Goal: Transaction & Acquisition: Obtain resource

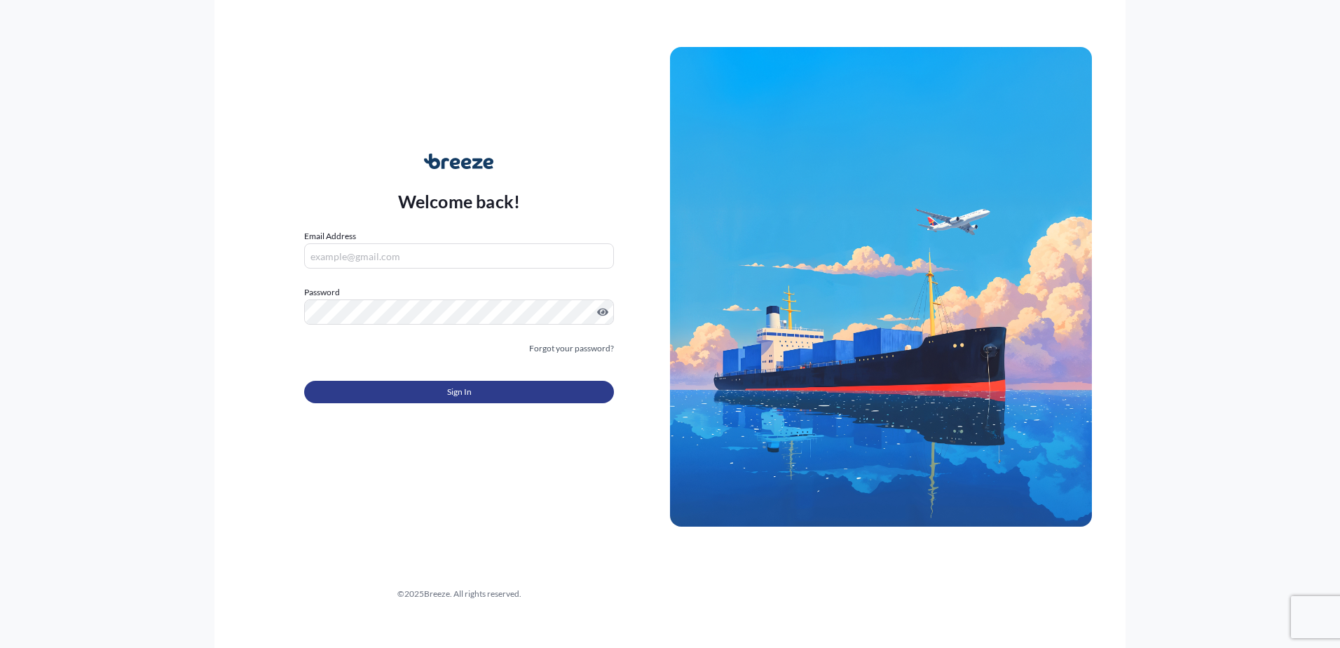
type input "[EMAIL_ADDRESS][DOMAIN_NAME]"
click at [438, 402] on button "Sign In" at bounding box center [459, 392] width 310 height 22
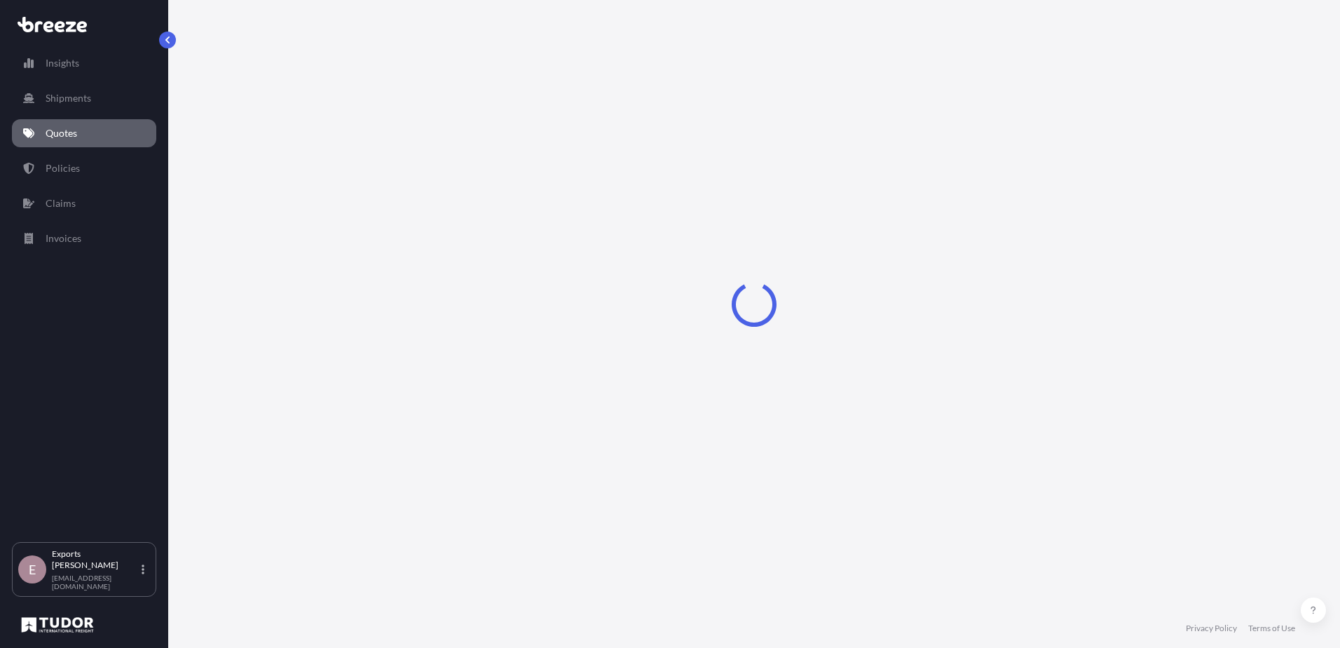
select select "Sea"
select select "1"
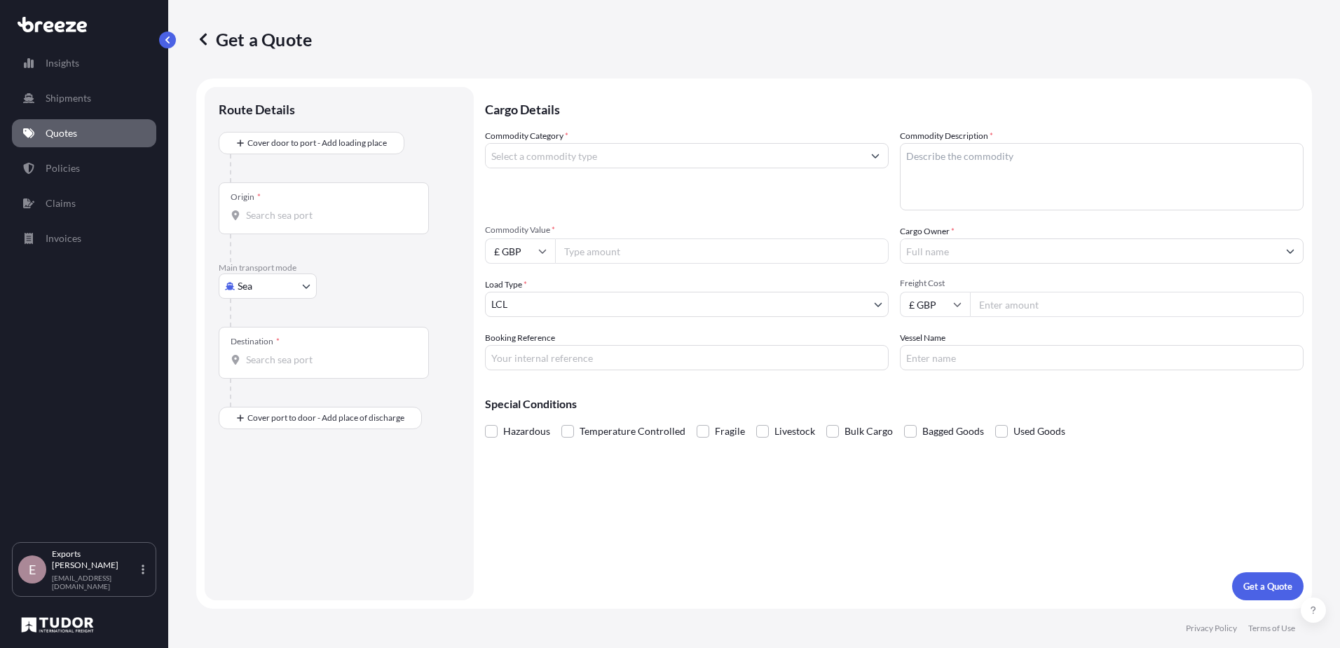
click at [280, 301] on div at bounding box center [345, 313] width 230 height 28
click at [278, 295] on body "Insights Shipments Quotes Policies Claims Invoices E Exports Tudor Freight [EMA…" at bounding box center [670, 324] width 1340 height 648
click at [283, 343] on div "Air" at bounding box center [267, 347] width 87 height 25
select select "Air"
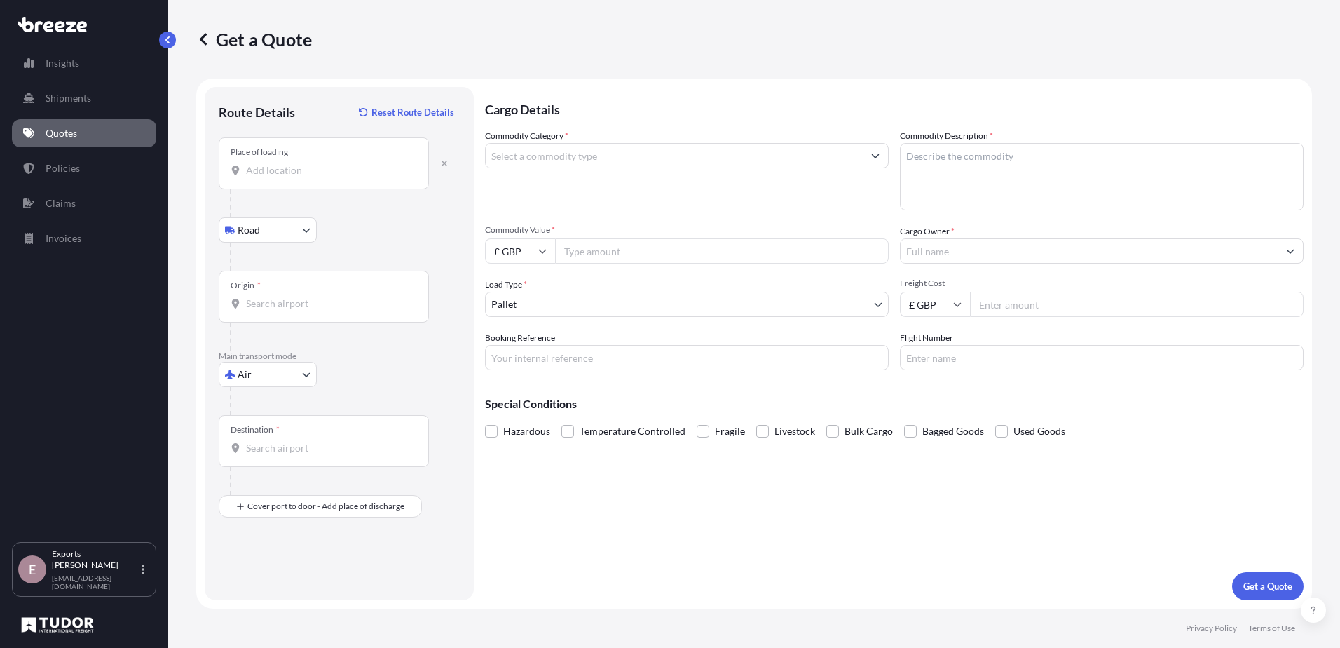
click at [332, 156] on div "Place of loading" at bounding box center [324, 163] width 210 height 52
click at [332, 163] on input "Place of loading" at bounding box center [328, 170] width 165 height 14
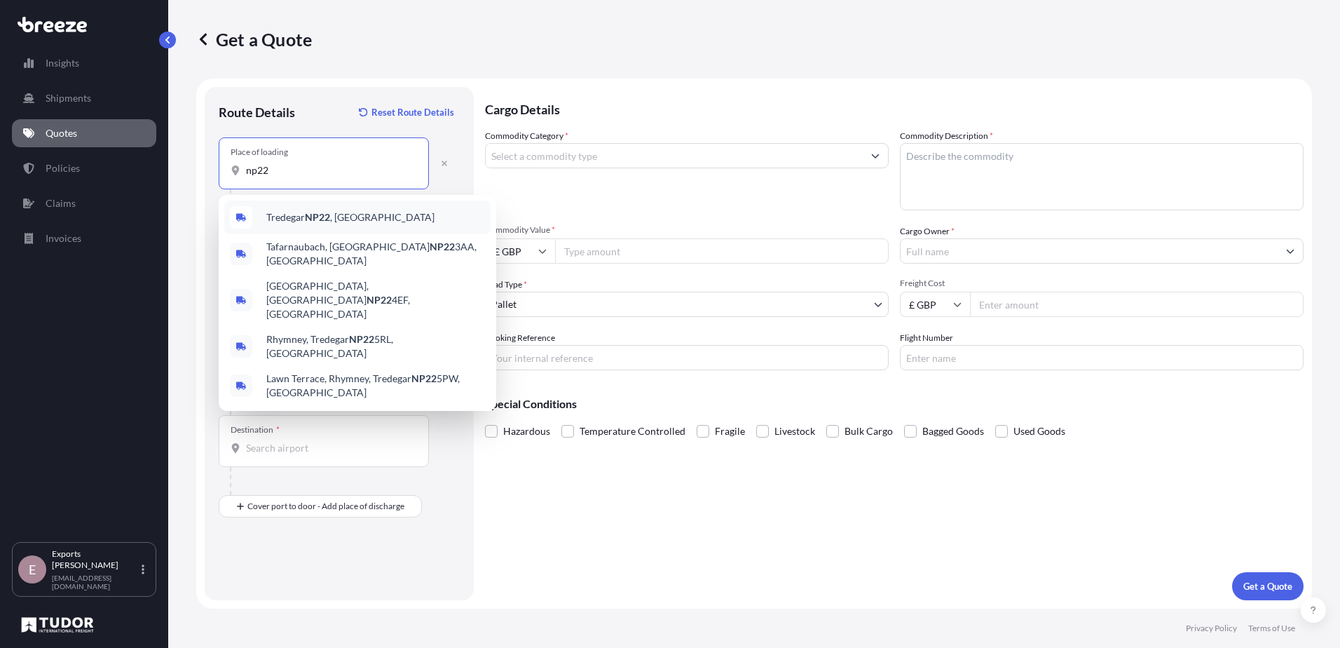
click at [376, 231] on div "Tredegar NP22 , [GEOGRAPHIC_DATA]" at bounding box center [357, 217] width 266 height 34
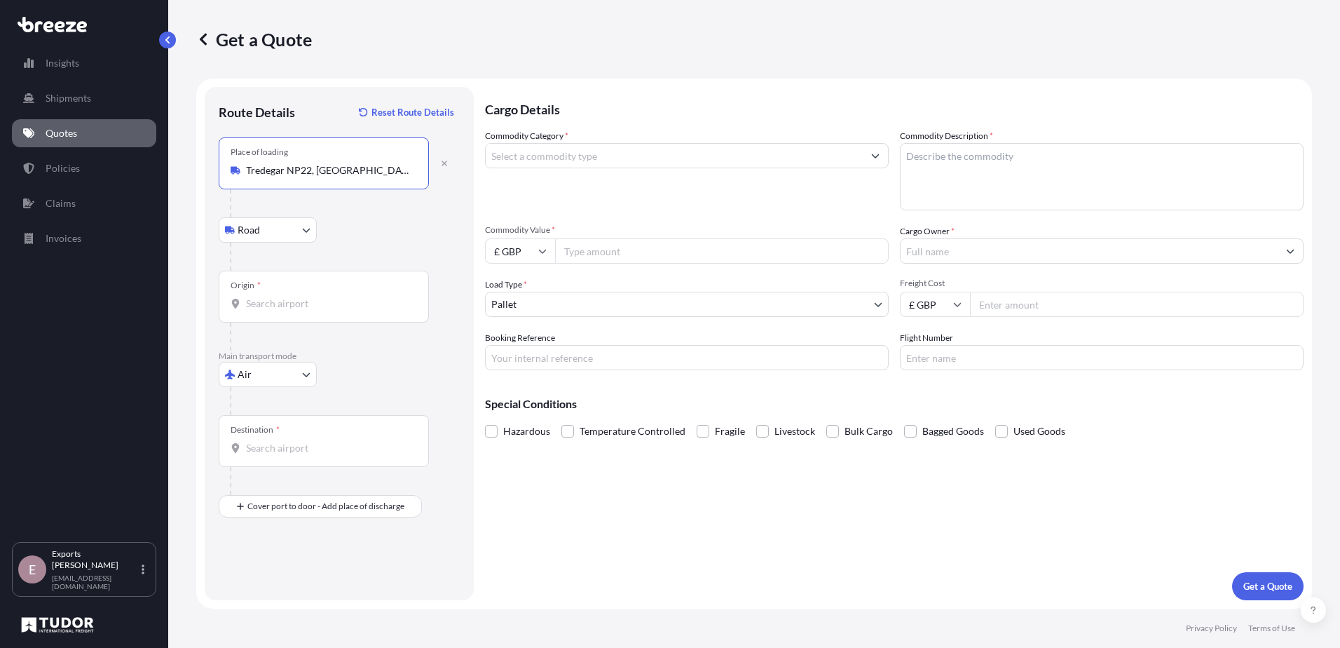
type input "Tredegar NP22, [GEOGRAPHIC_DATA]"
click at [304, 304] on input "Origin *" at bounding box center [328, 304] width 165 height 14
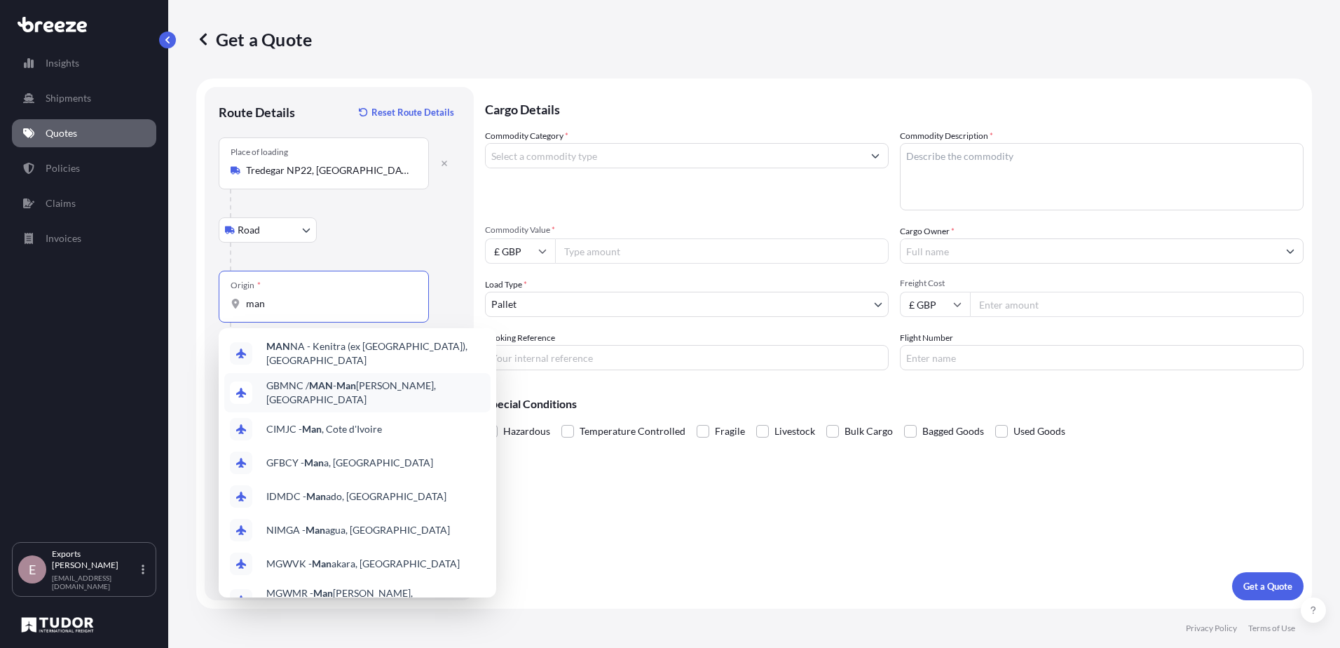
click at [377, 386] on span "GBMNC / MAN - Man [PERSON_NAME], [GEOGRAPHIC_DATA]" at bounding box center [375, 393] width 219 height 28
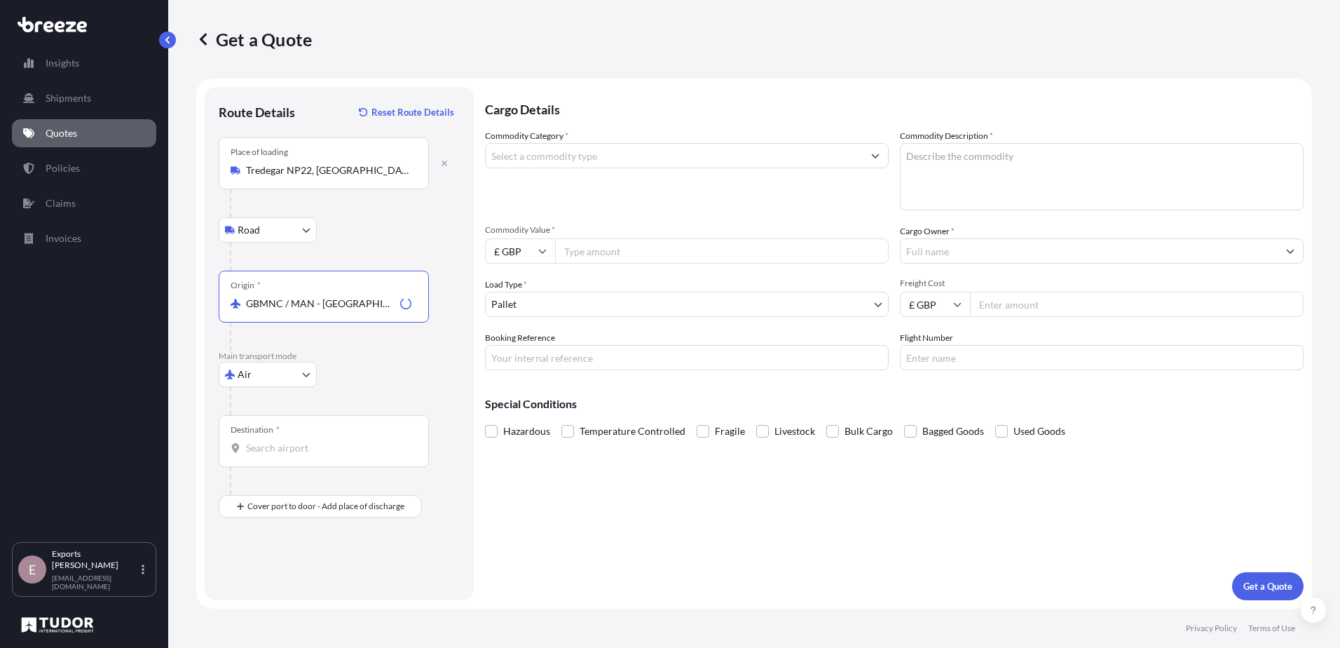
type input "GBMNC / MAN - [GEOGRAPHIC_DATA], [GEOGRAPHIC_DATA]"
click at [285, 452] on input "Destination *" at bounding box center [328, 448] width 165 height 14
type input "QADOH - [GEOGRAPHIC_DATA], [GEOGRAPHIC_DATA]"
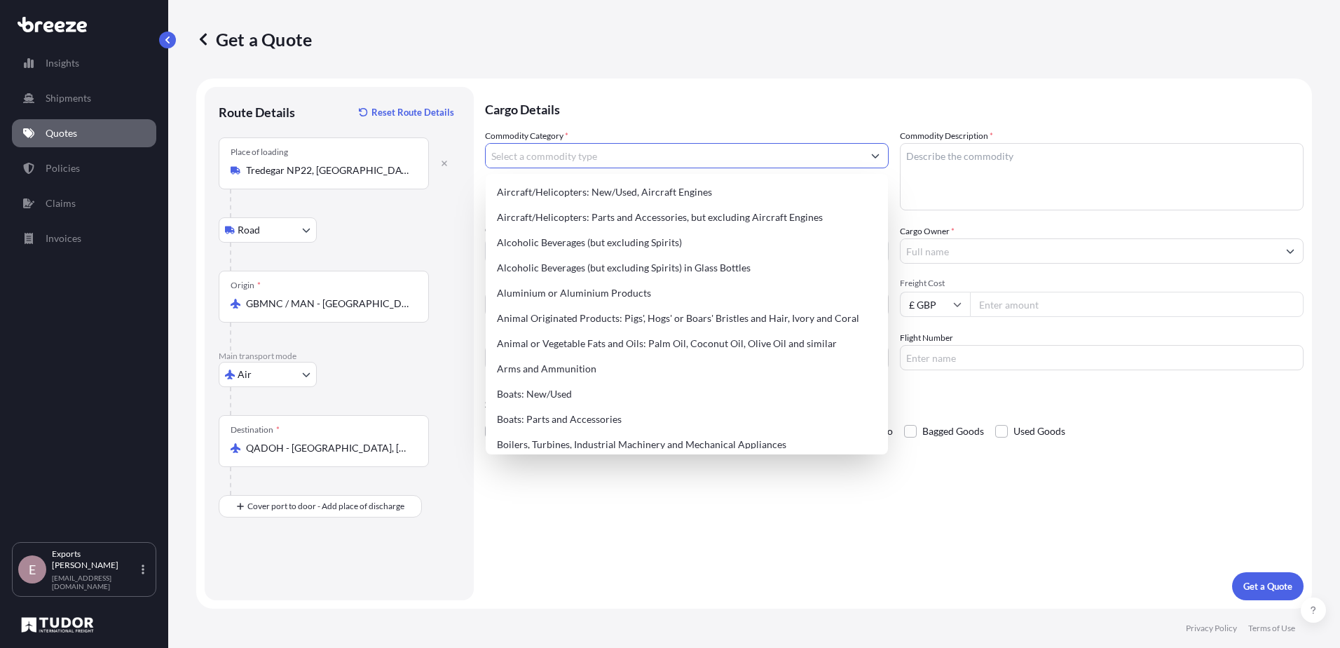
click at [583, 153] on input "Commodity Category *" at bounding box center [674, 155] width 377 height 25
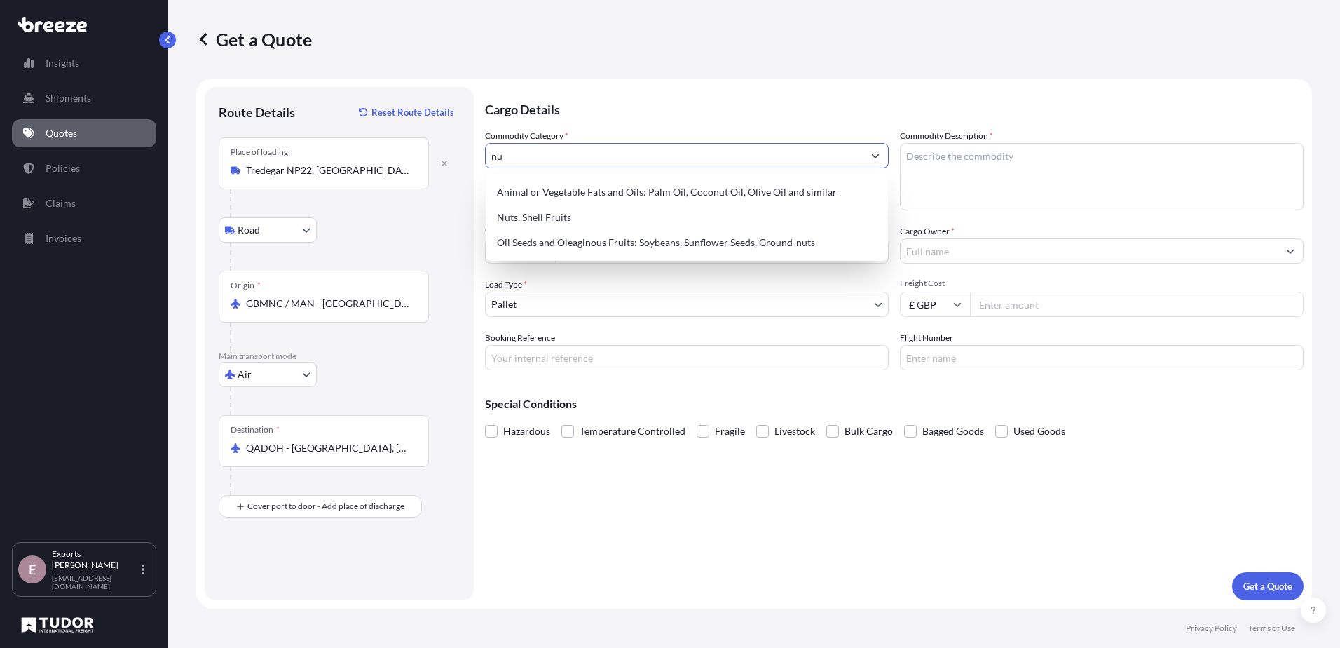
type input "n"
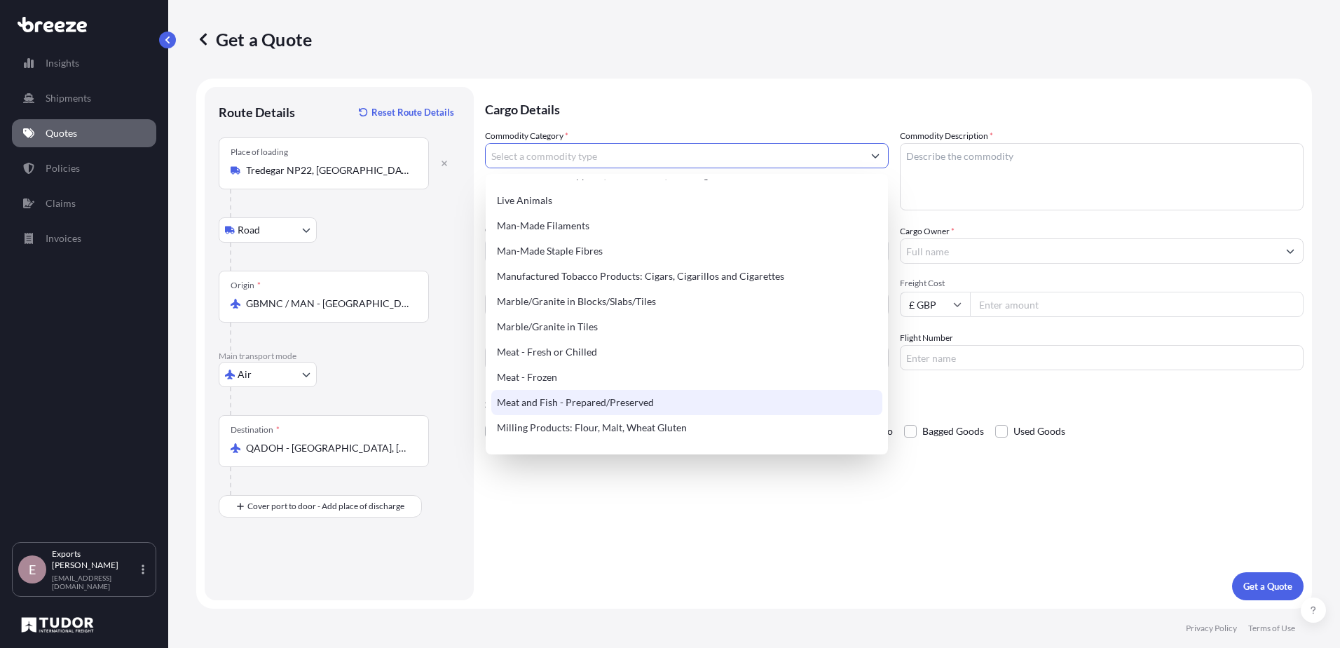
scroll to position [1753, 0]
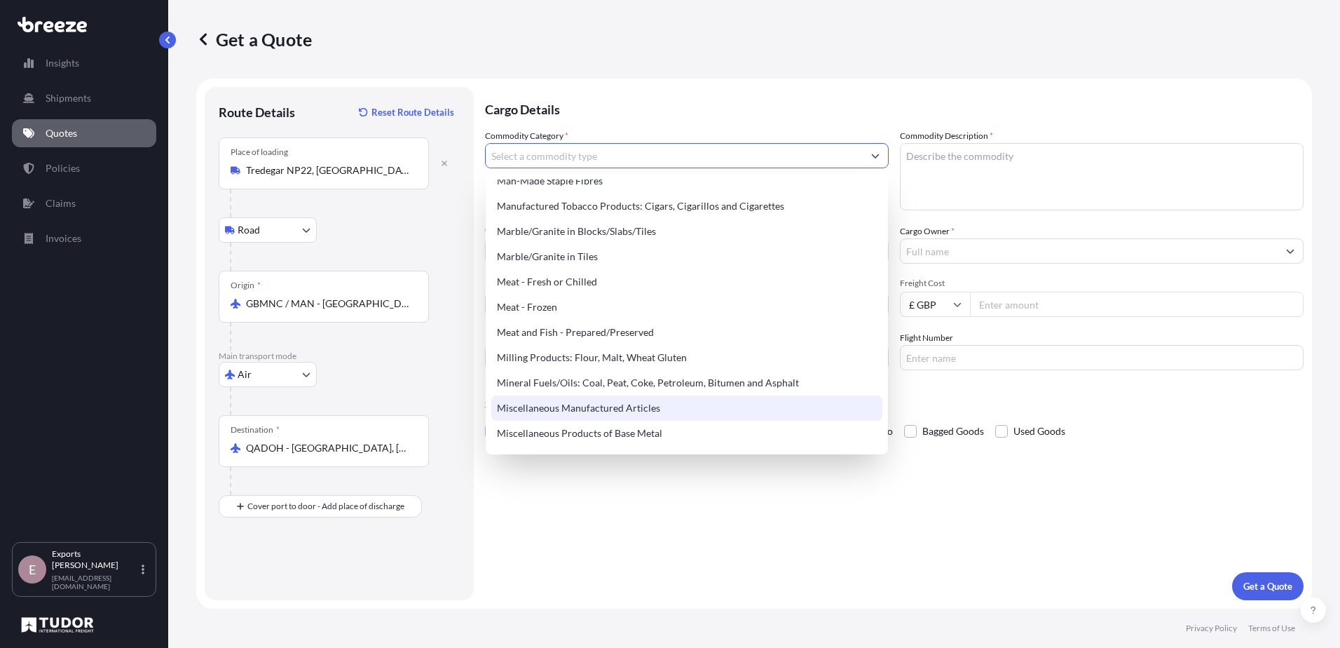
click at [616, 405] on div "Miscellaneous Manufactured Articles" at bounding box center [686, 407] width 391 height 25
type input "Miscellaneous Manufactured Articles"
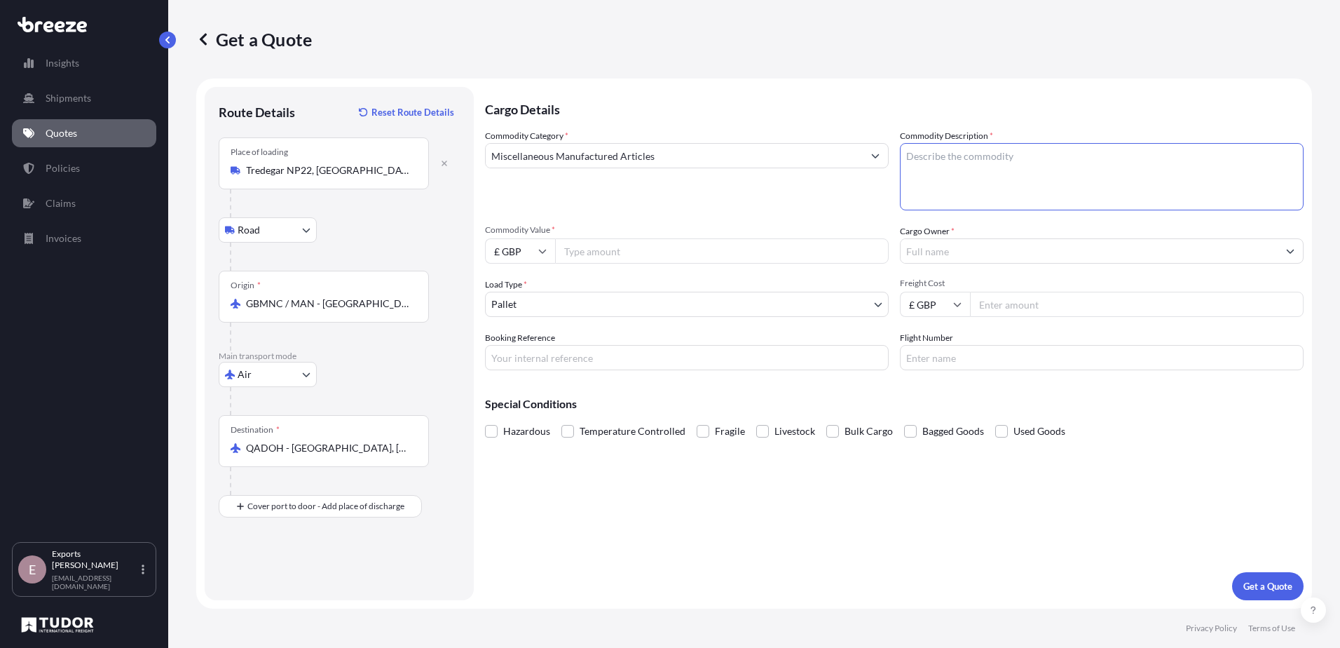
click at [943, 157] on textarea "Commodity Description *" at bounding box center [1102, 176] width 404 height 67
type textarea "nutritional goods"
click at [719, 245] on input "Commodity Value *" at bounding box center [722, 250] width 334 height 25
type input "35000"
click at [937, 243] on input "Cargo Owner *" at bounding box center [1089, 250] width 377 height 25
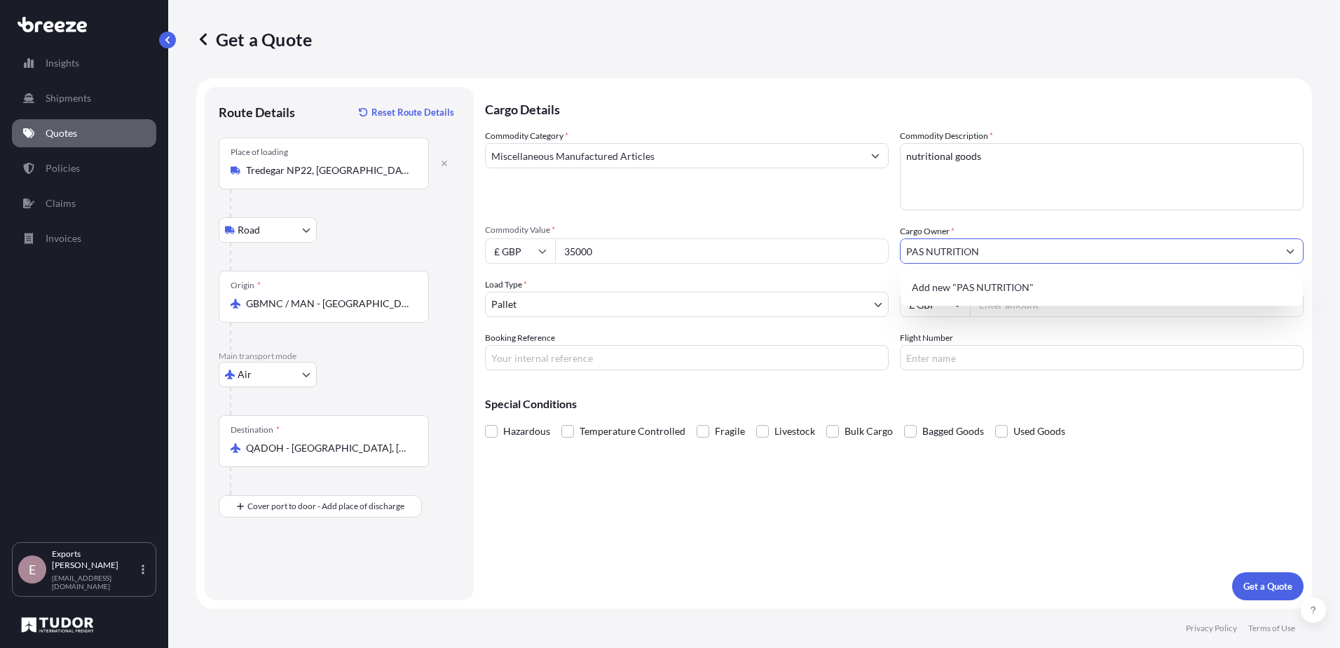
type input "PAS NUTRITION"
click at [1149, 400] on p "Special Conditions" at bounding box center [894, 403] width 819 height 11
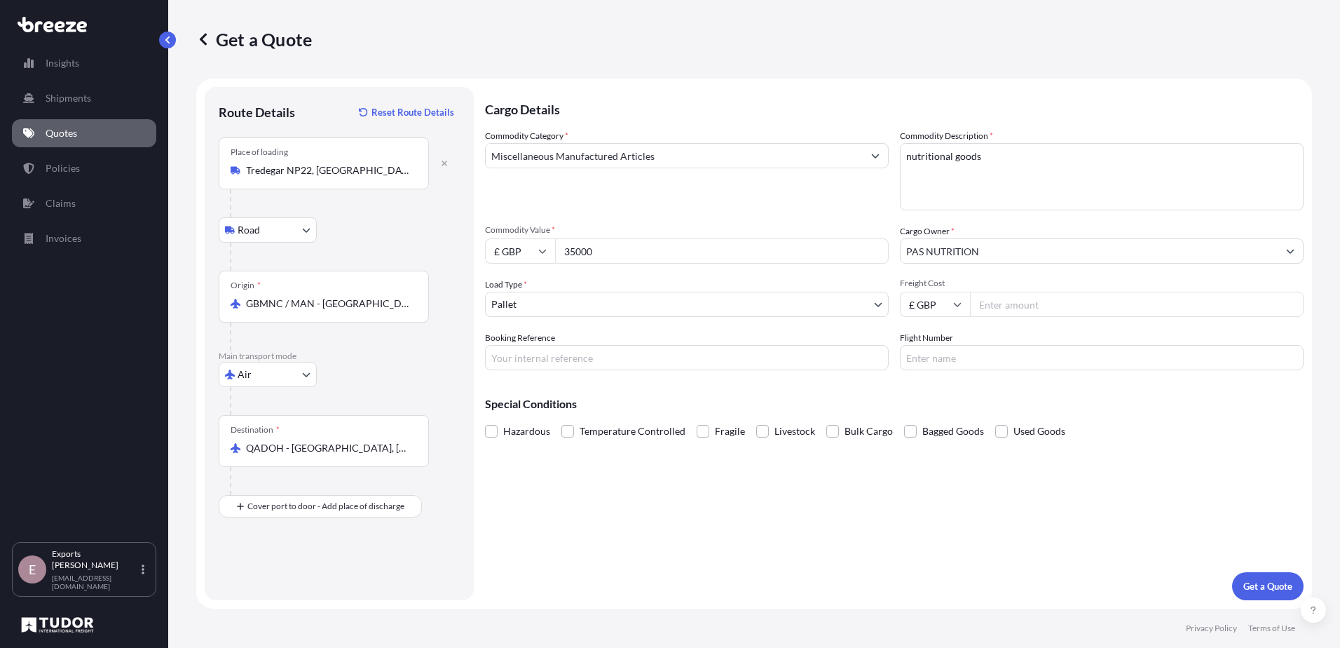
click at [1038, 305] on input "Freight Cost" at bounding box center [1137, 304] width 334 height 25
type input "1930"
click at [1287, 583] on p "Get a Quote" at bounding box center [1268, 586] width 49 height 14
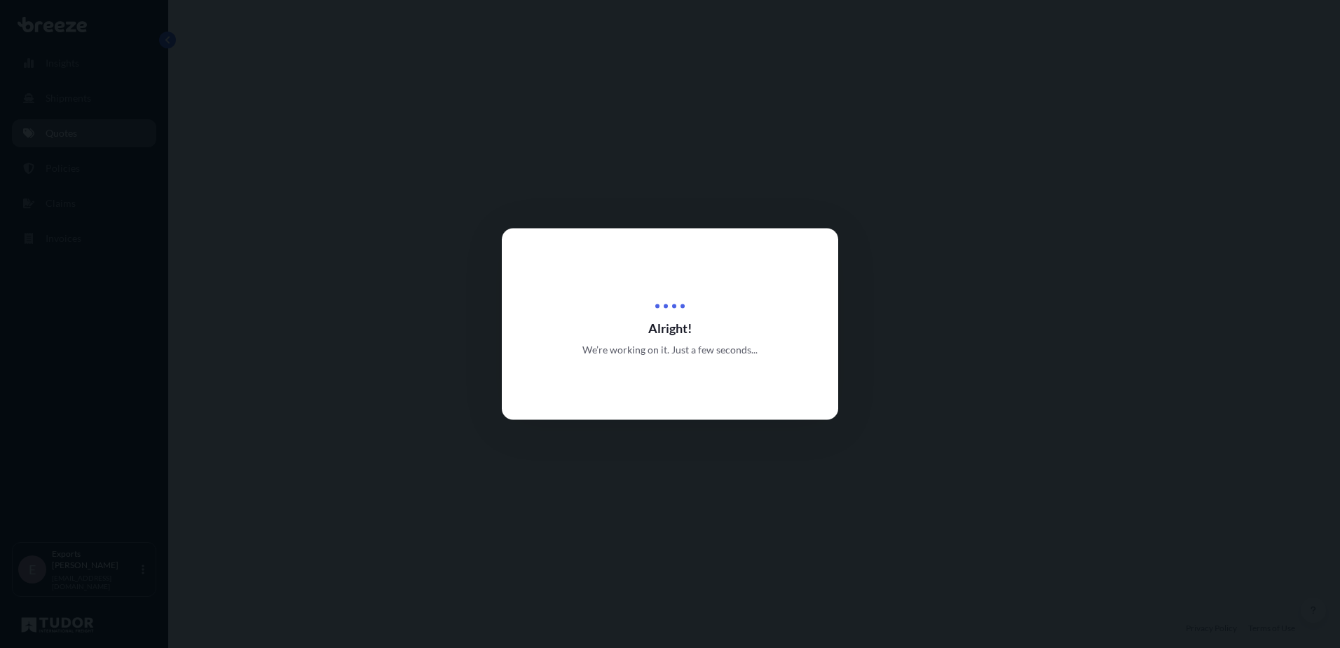
select select "Road"
select select "Air"
select select "1"
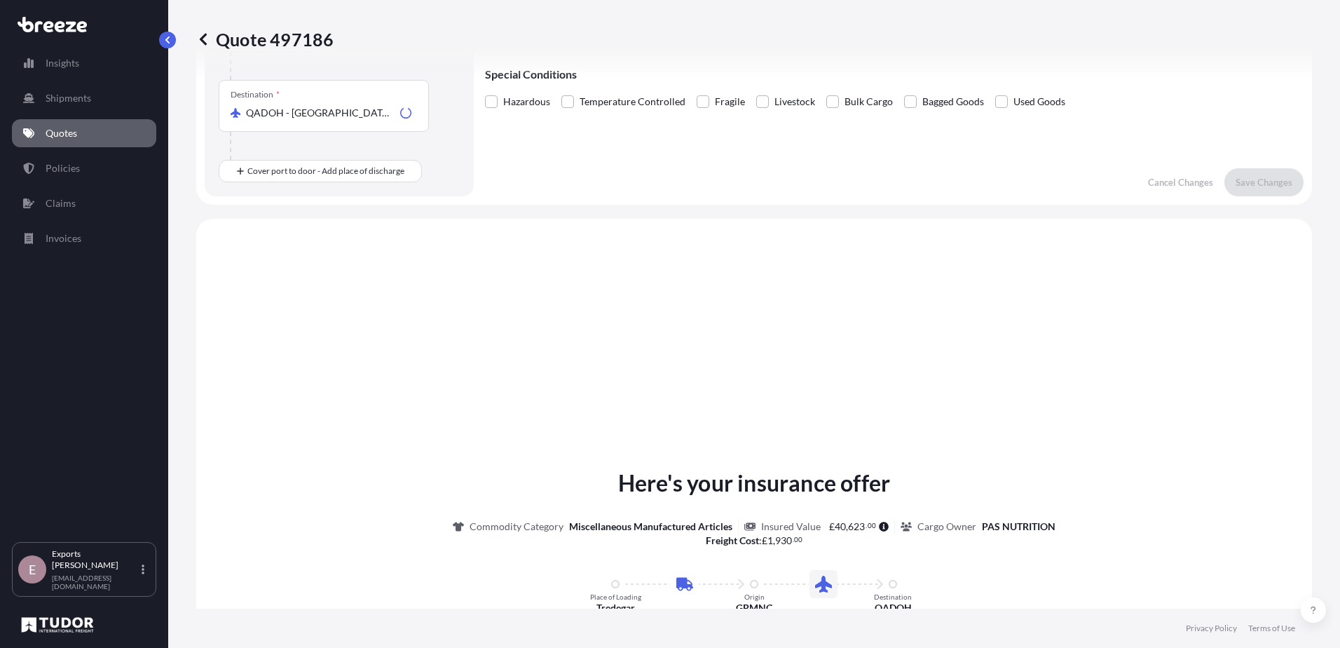
scroll to position [478, 0]
